Goal: Information Seeking & Learning: Learn about a topic

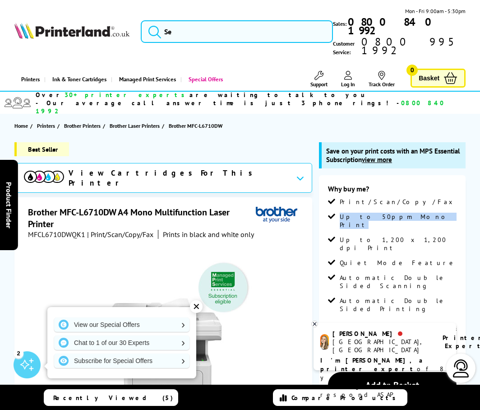
drag, startPoint x: 411, startPoint y: 203, endPoint x: 341, endPoint y: 204, distance: 69.5
click at [341, 213] on li "Up to 50ppm Mono Print" at bounding box center [392, 224] width 129 height 23
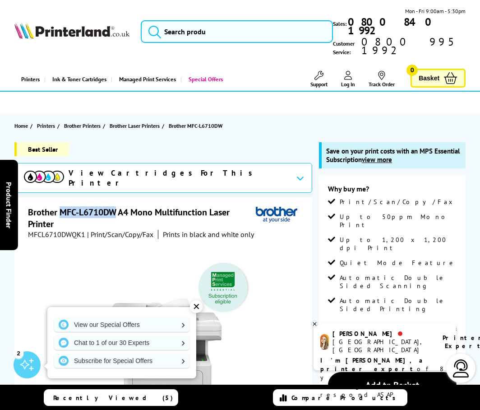
drag, startPoint x: 116, startPoint y: 192, endPoint x: 61, endPoint y: 192, distance: 55.5
click at [61, 206] on h1 "Brother MFC-L6710DW A4 Mono Multifunction Laser Printer" at bounding box center [142, 217] width 228 height 23
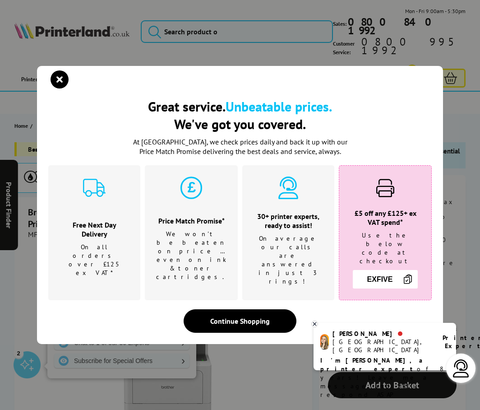
copy h1 "MFC-L6710DW"
drag, startPoint x: 57, startPoint y: 89, endPoint x: 25, endPoint y: 131, distance: 52.8
click at [57, 88] on icon "close modal" at bounding box center [60, 79] width 18 height 18
